Goal: Transaction & Acquisition: Purchase product/service

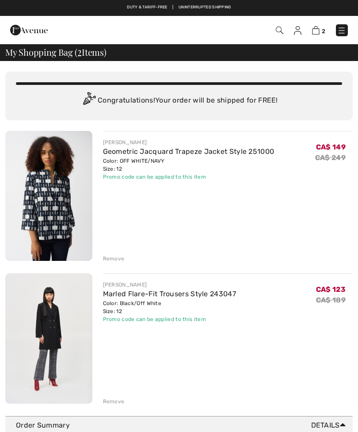
checkbox input "true"
click at [50, 205] on img at bounding box center [48, 196] width 87 height 130
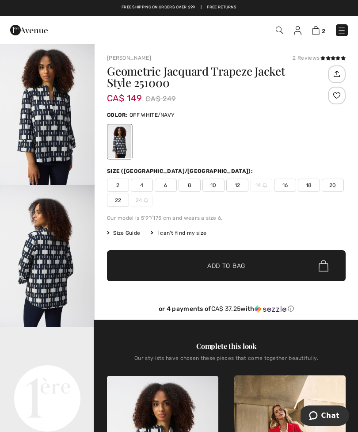
click at [313, 33] on img at bounding box center [316, 30] width 8 height 8
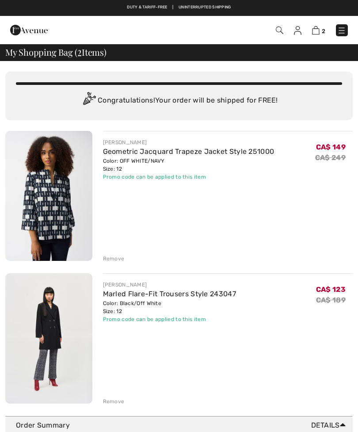
click at [48, 356] on img at bounding box center [48, 338] width 87 height 130
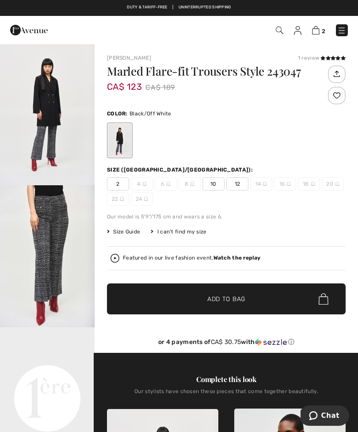
click at [57, 247] on img "2 / 9" at bounding box center [47, 256] width 95 height 142
